Goal: Transaction & Acquisition: Obtain resource

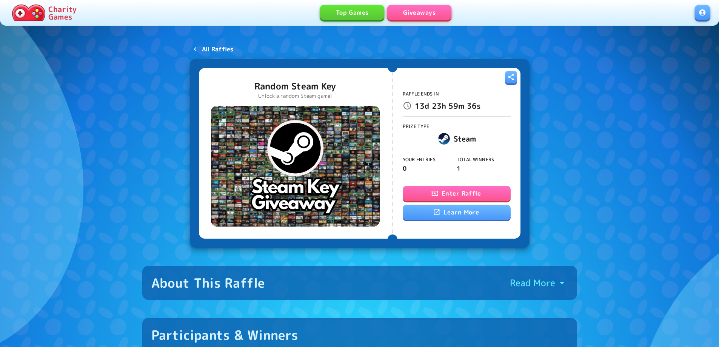
click at [450, 193] on button "Enter Raffle" at bounding box center [457, 193] width 108 height 15
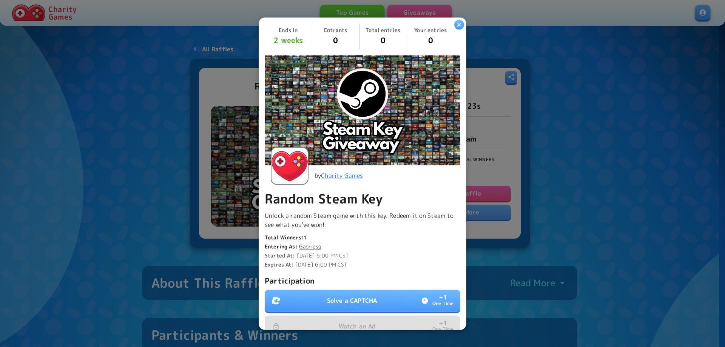
click at [344, 296] on p "Solve a CAPTCHA" at bounding box center [352, 300] width 50 height 9
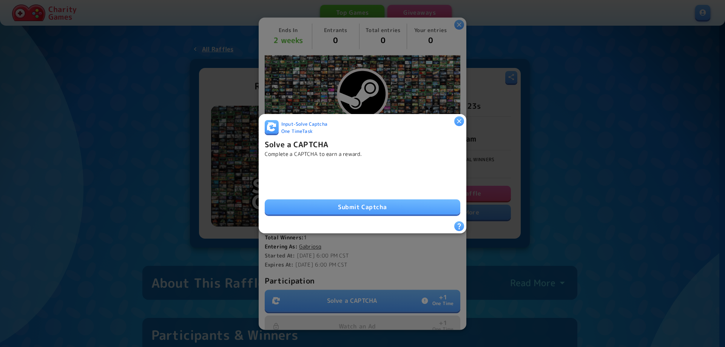
click at [357, 202] on button "Submit Captcha" at bounding box center [363, 206] width 196 height 15
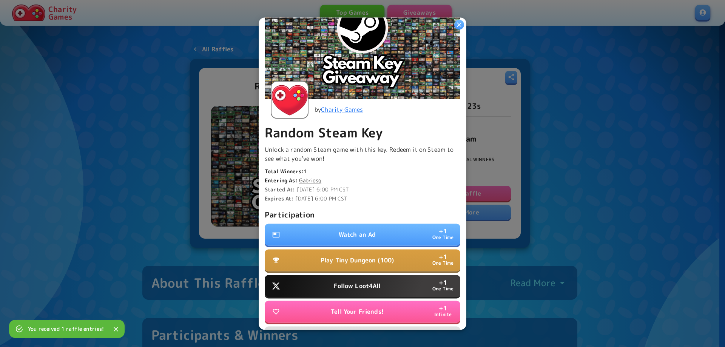
scroll to position [113, 0]
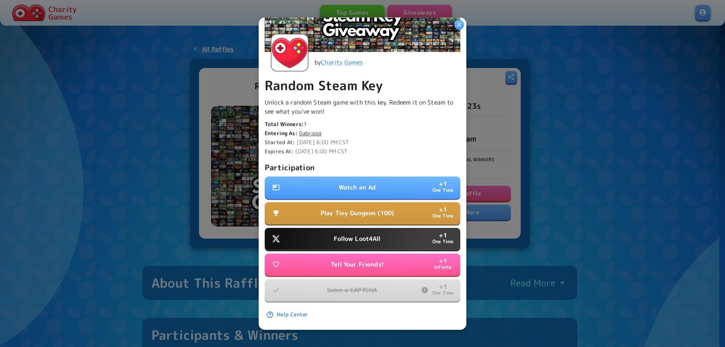
click at [358, 177] on button "Watch an Ad + 1 One Time" at bounding box center [363, 187] width 196 height 22
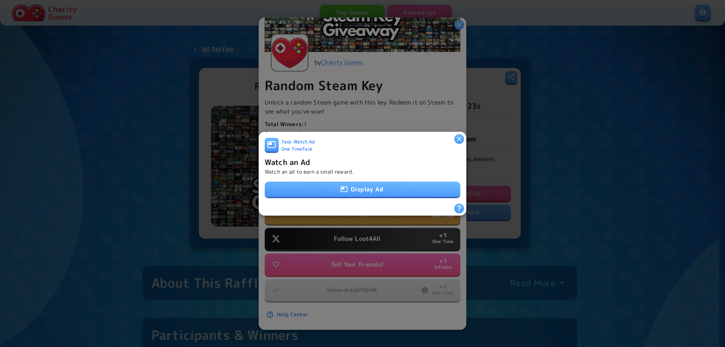
click at [356, 183] on button "Display Ad" at bounding box center [363, 189] width 196 height 15
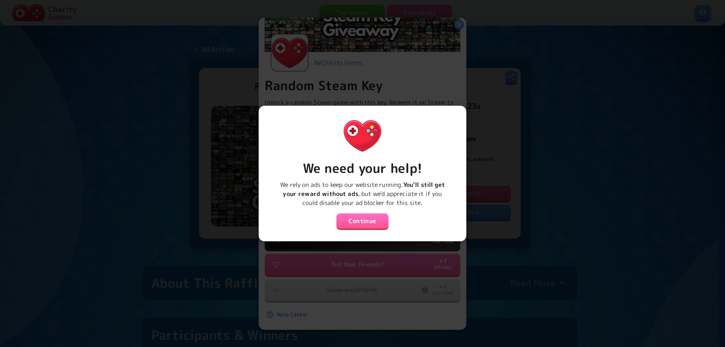
click at [356, 218] on button "Continue" at bounding box center [362, 220] width 52 height 15
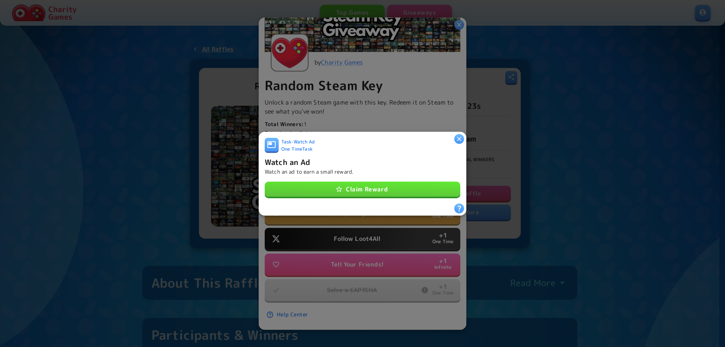
click at [357, 193] on button "Claim Reward" at bounding box center [363, 189] width 196 height 15
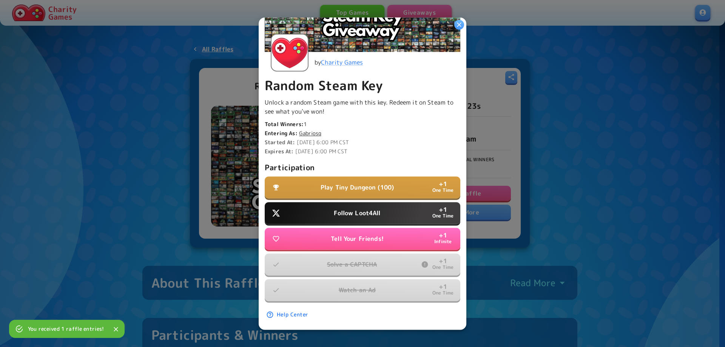
click at [355, 208] on p "Follow Loot4All" at bounding box center [357, 212] width 46 height 9
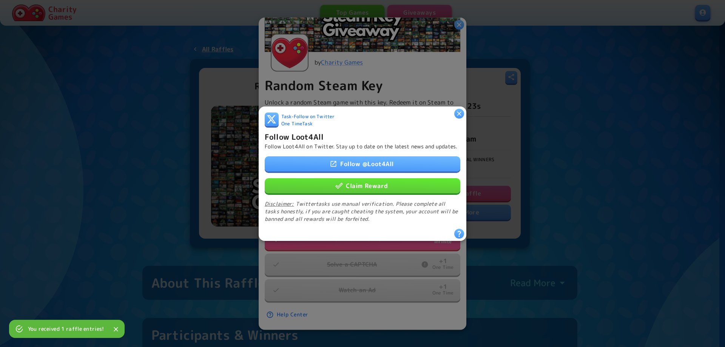
click at [363, 187] on button "Claim Reward" at bounding box center [363, 185] width 196 height 15
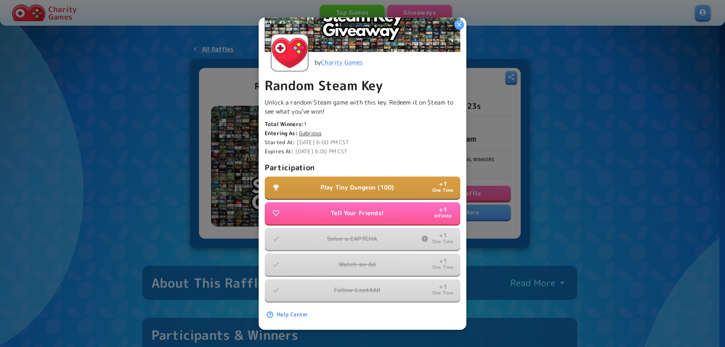
click at [148, 73] on div at bounding box center [362, 173] width 725 height 347
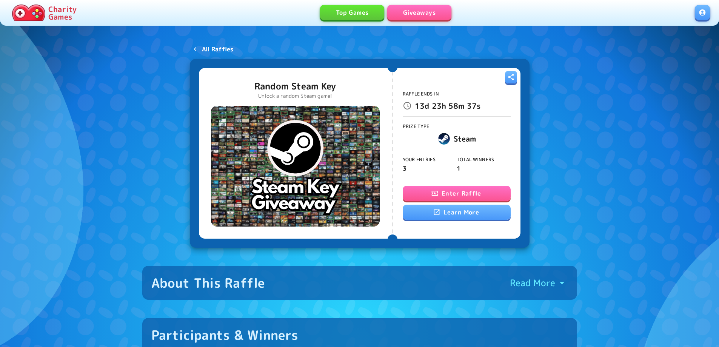
click at [465, 196] on button "Enter Raffle" at bounding box center [457, 193] width 108 height 15
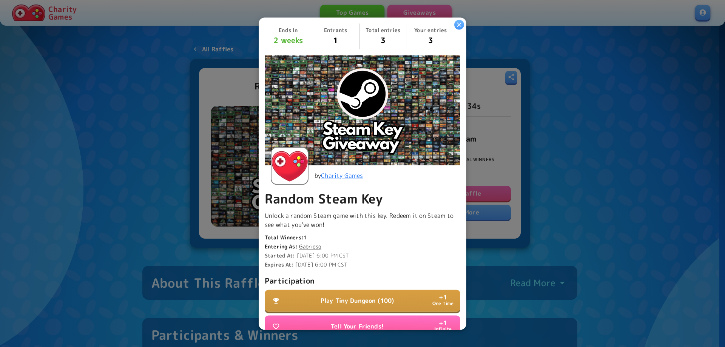
click at [349, 296] on p "Play Tiny Dungeon (100)" at bounding box center [357, 300] width 73 height 9
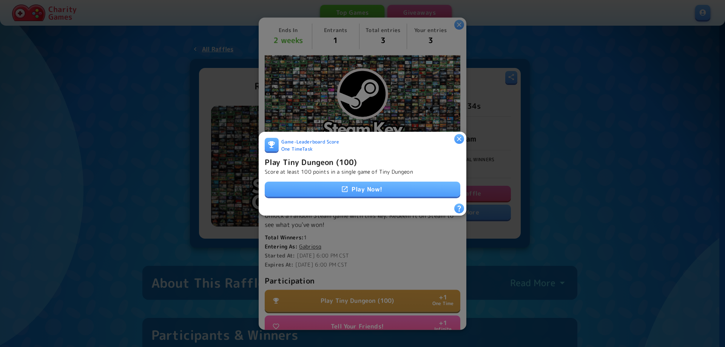
click at [352, 183] on link "Play Now!" at bounding box center [363, 189] width 196 height 15
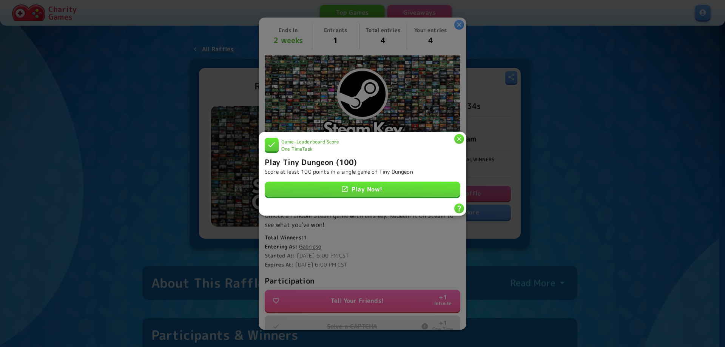
click at [576, 179] on div at bounding box center [362, 173] width 725 height 347
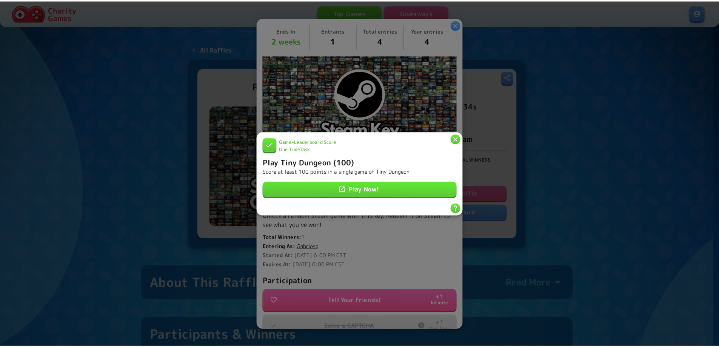
scroll to position [117, 0]
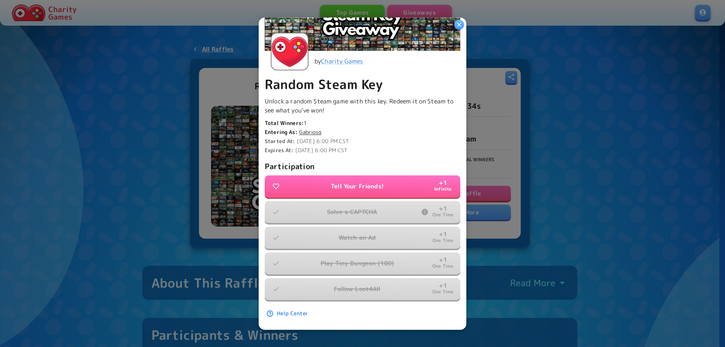
click at [572, 155] on div at bounding box center [362, 173] width 725 height 347
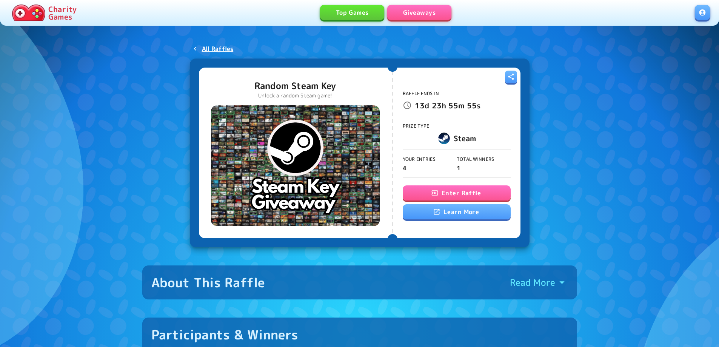
scroll to position [0, 0]
click at [225, 49] on p "All Raffles" at bounding box center [218, 49] width 32 height 9
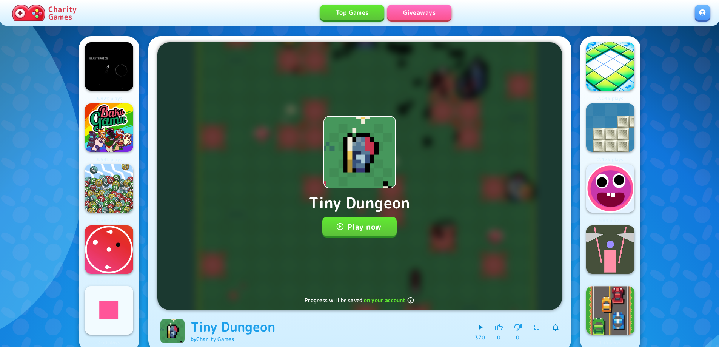
click at [364, 233] on button "Play now" at bounding box center [359, 226] width 74 height 19
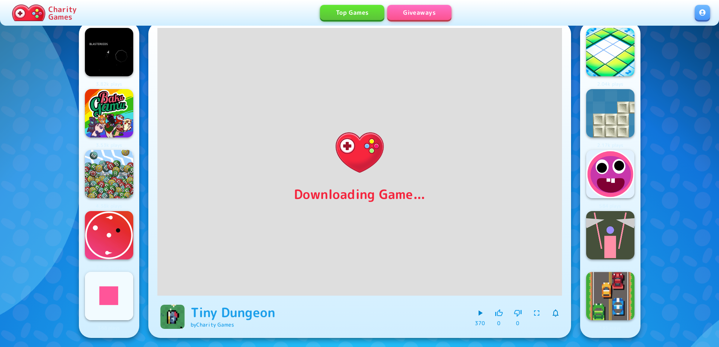
scroll to position [15, 0]
